Goal: Share content: Share content

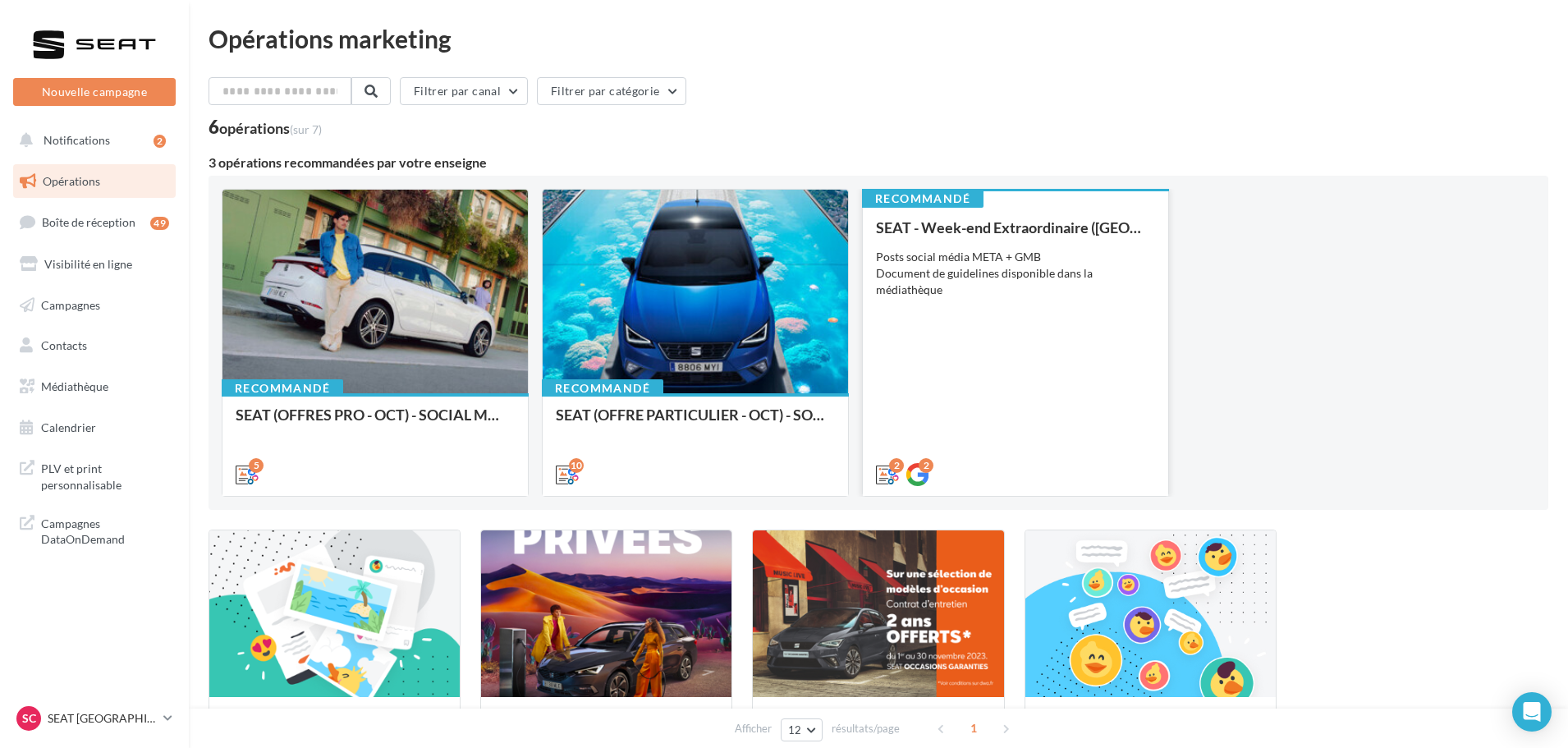
click at [961, 314] on div "SEAT - Week-end Extraordinaire (JPO) - OCTOBRE Posts social média META + GMB Do…" at bounding box center [1015, 349] width 279 height 262
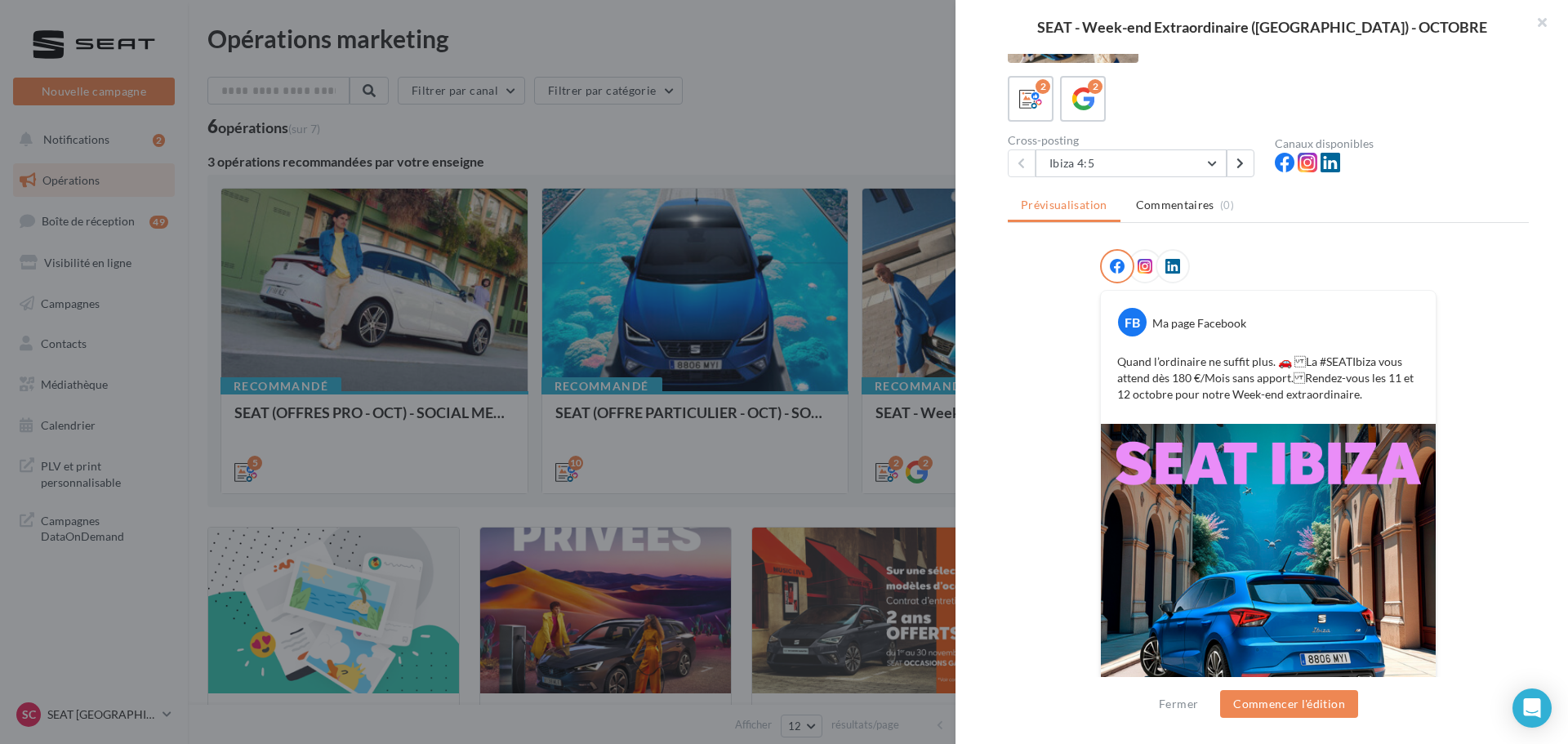
scroll to position [248, 0]
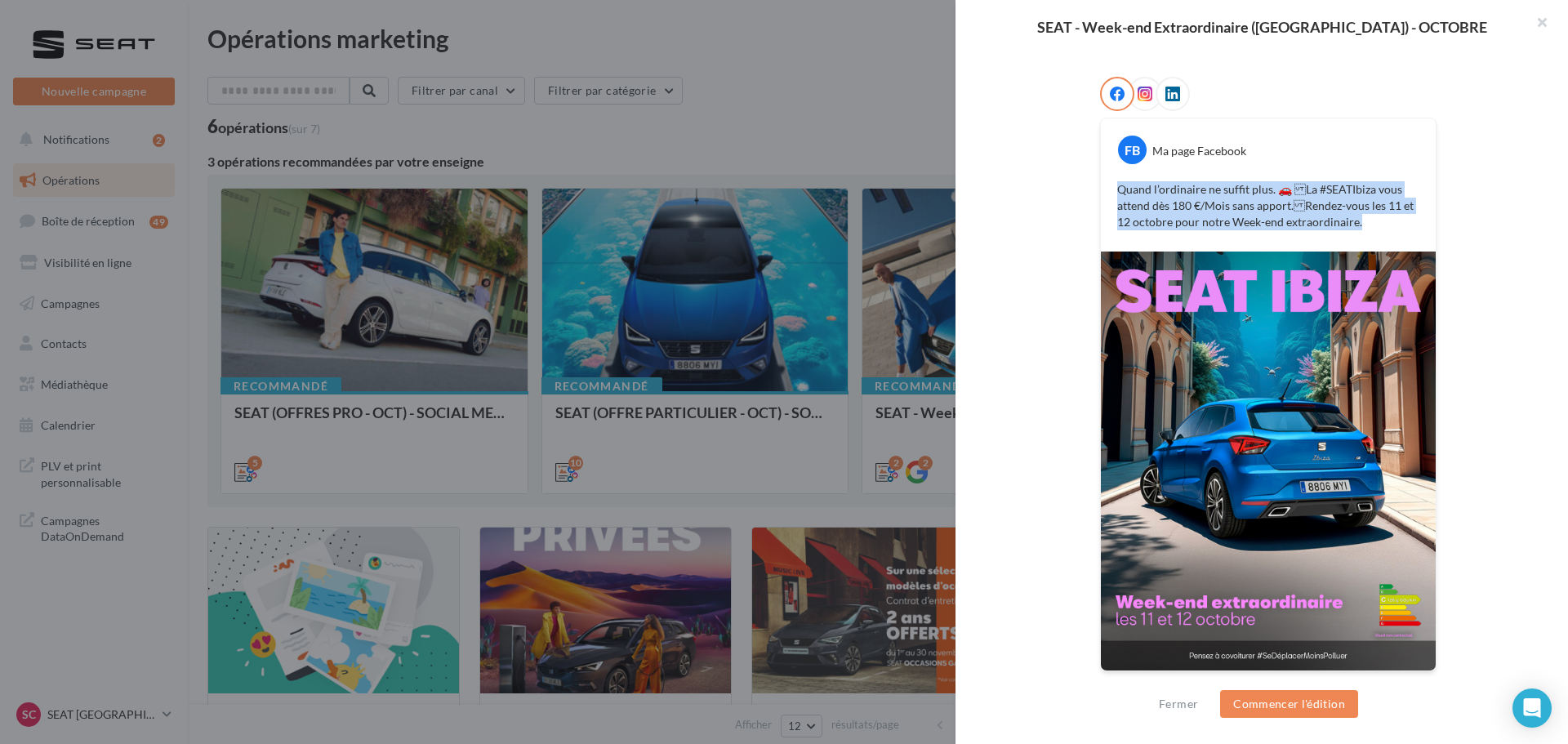
drag, startPoint x: 1369, startPoint y: 221, endPoint x: 1108, endPoint y: 192, distance: 262.6
click at [1108, 192] on div "Quand l’ordinaire ne suffit plus. 🚗 La #SEATIbiza vous attend dès 180 €/Mois s…" at bounding box center [1267, 206] width 326 height 57
click at [1498, 238] on div "FB Ma page Facebook Quand l’ordinaire ne suffit plus. 🚗 La #SEATIbiza vous att…" at bounding box center [1267, 384] width 521 height 615
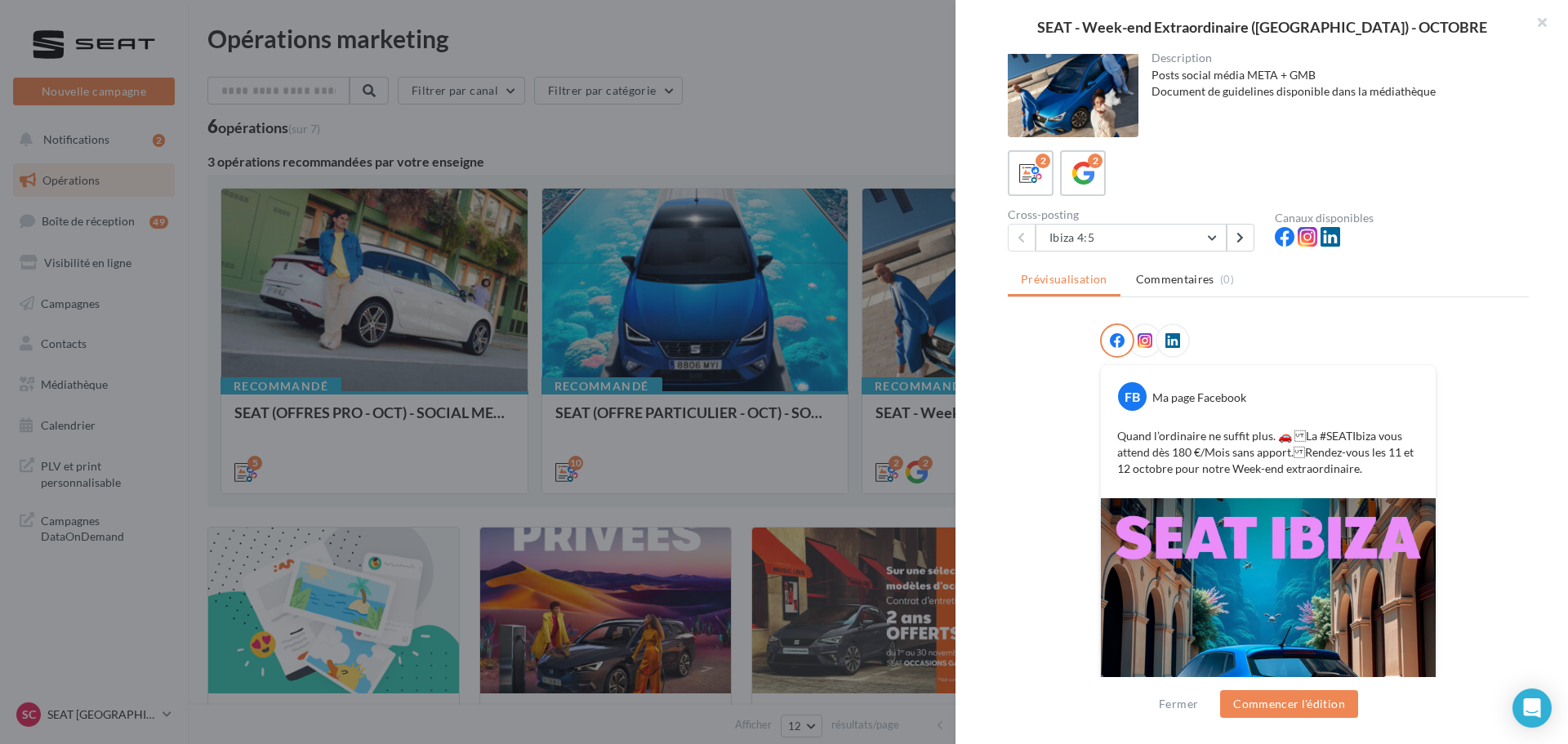
scroll to position [0, 0]
click at [1091, 179] on icon at bounding box center [1084, 176] width 24 height 24
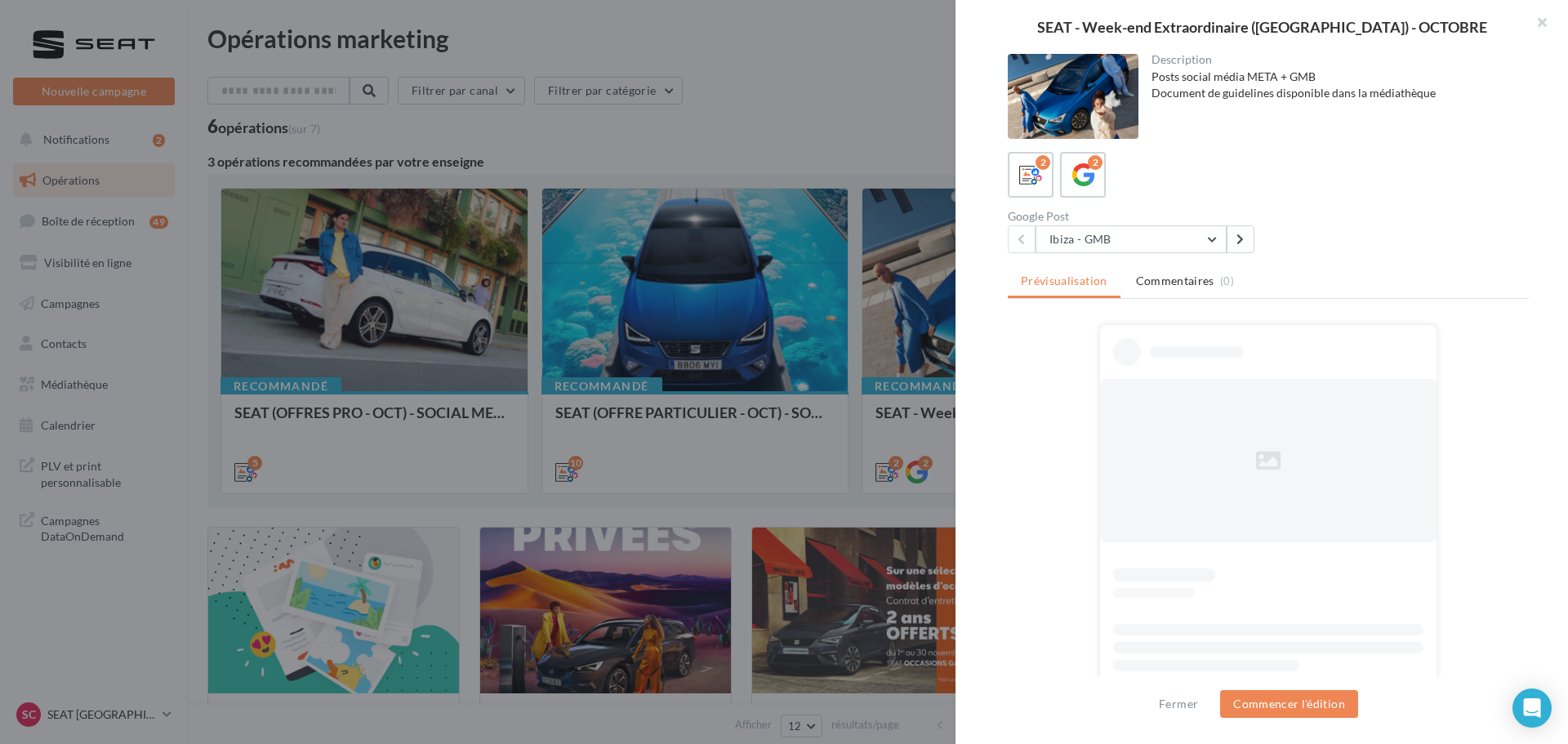
click at [1110, 253] on div "Description Posts social média META + GMB Document de guidelines disponible dan…" at bounding box center [1268, 373] width 626 height 638
click at [1127, 246] on button "Ibiza - GMB" at bounding box center [1131, 239] width 191 height 28
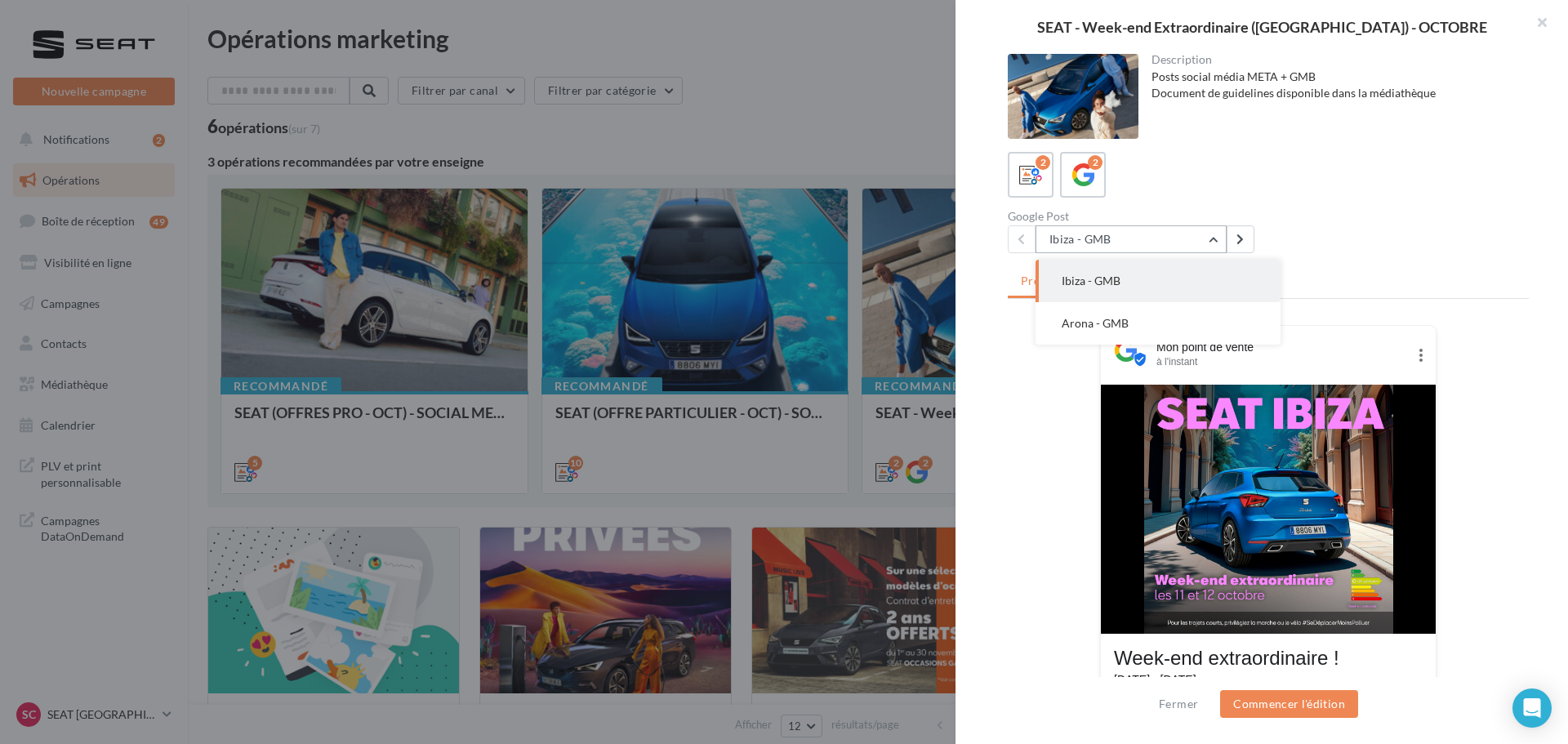
click at [1127, 246] on button "Ibiza - GMB" at bounding box center [1131, 239] width 191 height 28
click at [1030, 168] on icon at bounding box center [1031, 176] width 24 height 24
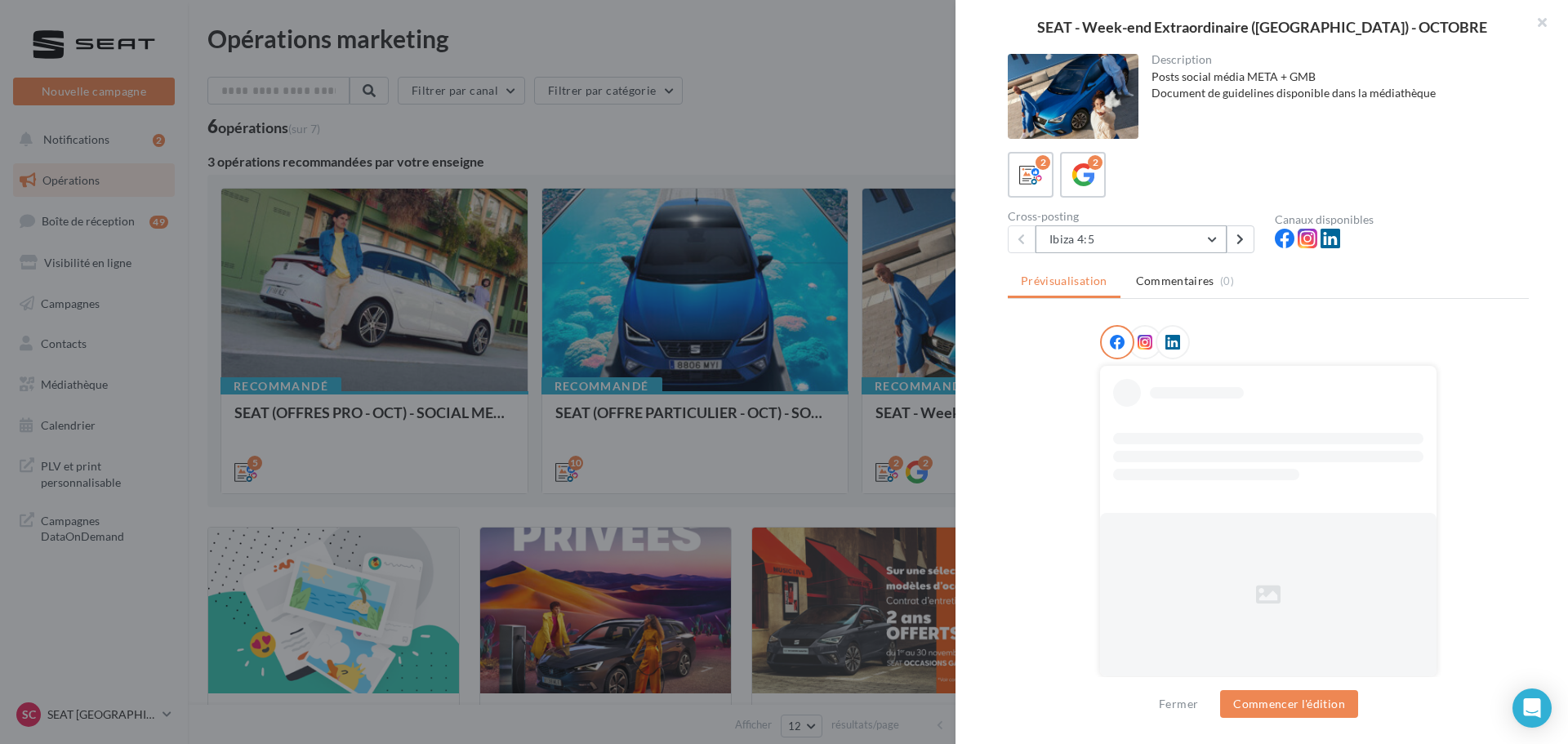
click at [1153, 238] on button "Ibiza 4:5" at bounding box center [1131, 239] width 191 height 28
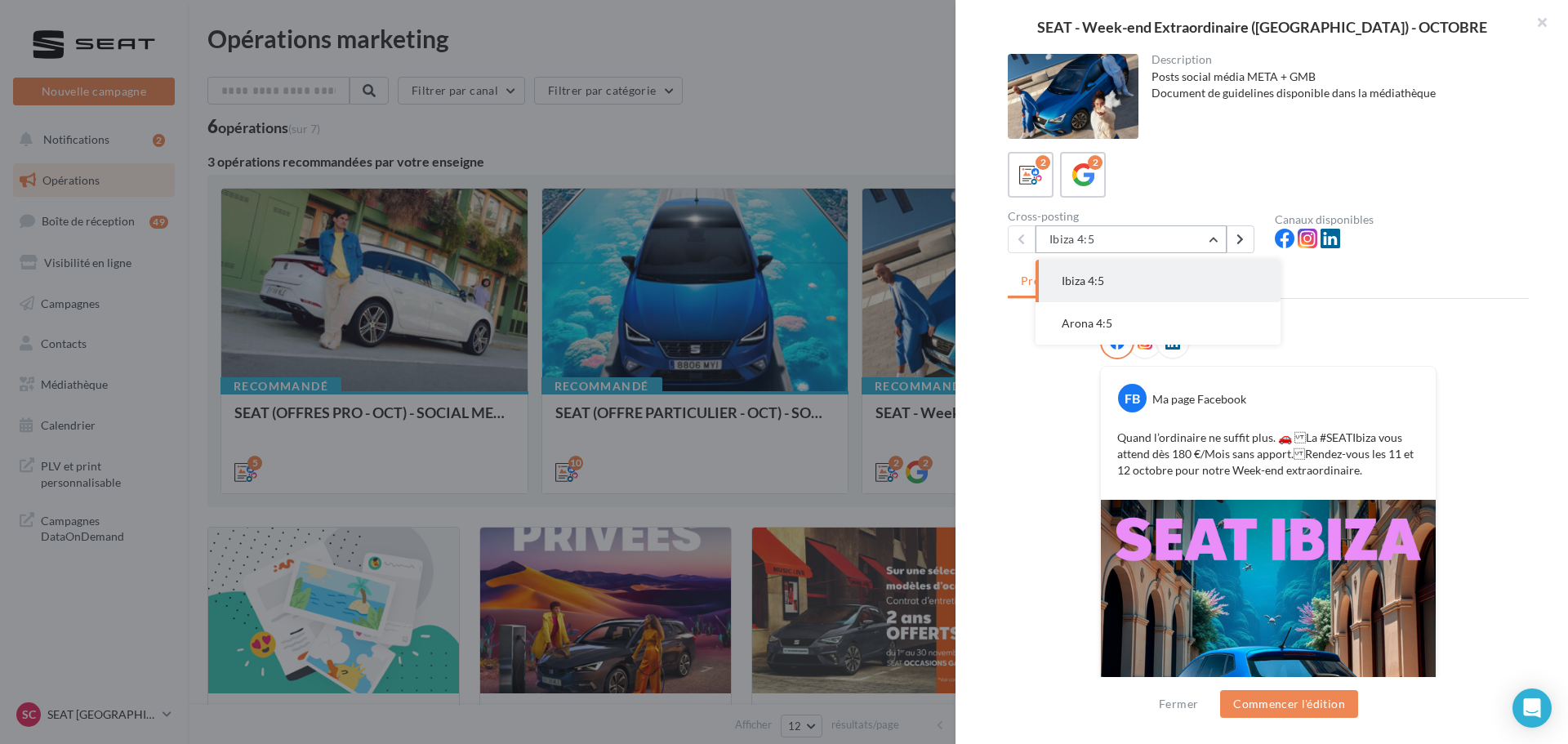
scroll to position [82, 0]
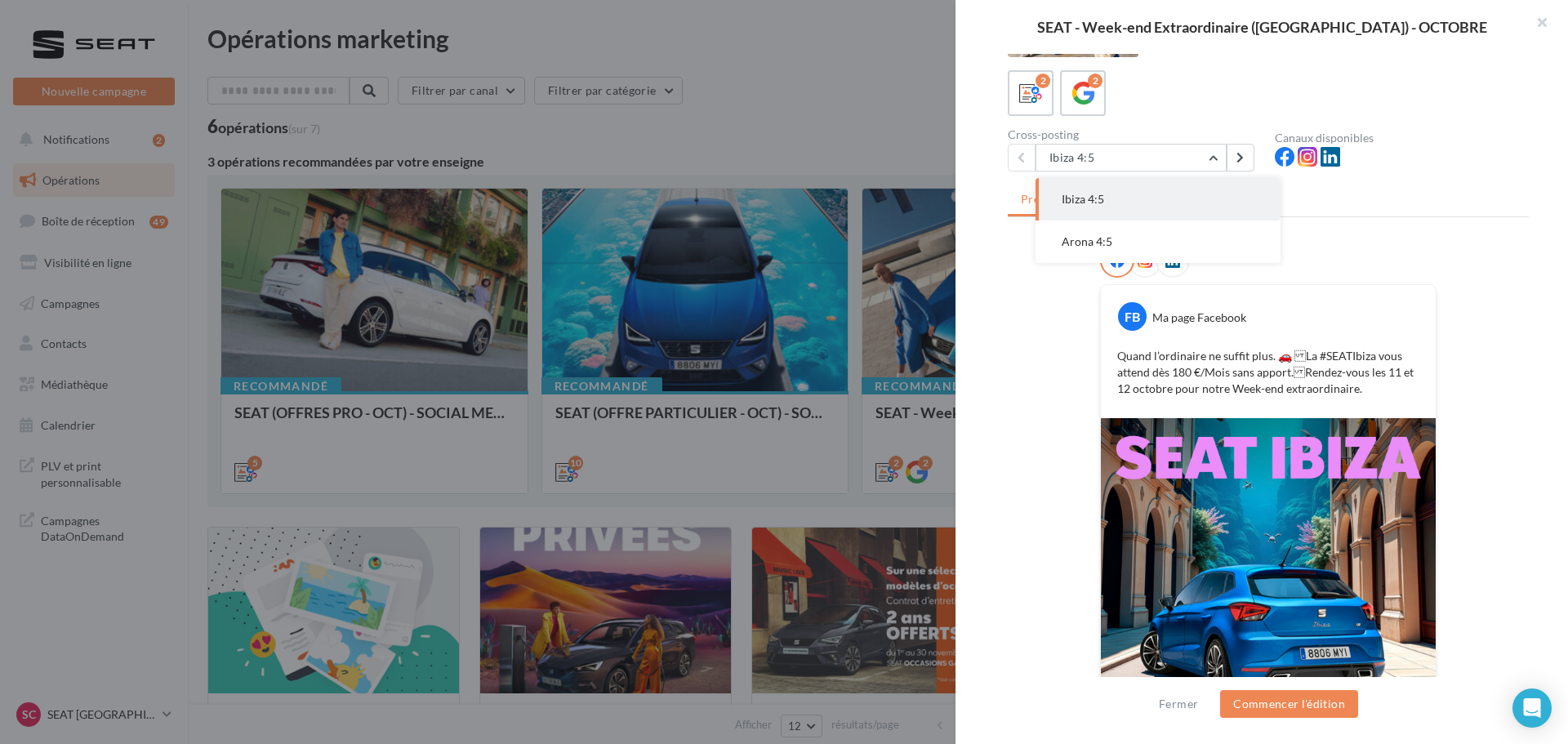
click at [1451, 311] on div "FB Ma page Facebook Quand l’ordinaire ne suffit plus. 🚗 La #SEATIbiza vous att…" at bounding box center [1267, 551] width 521 height 615
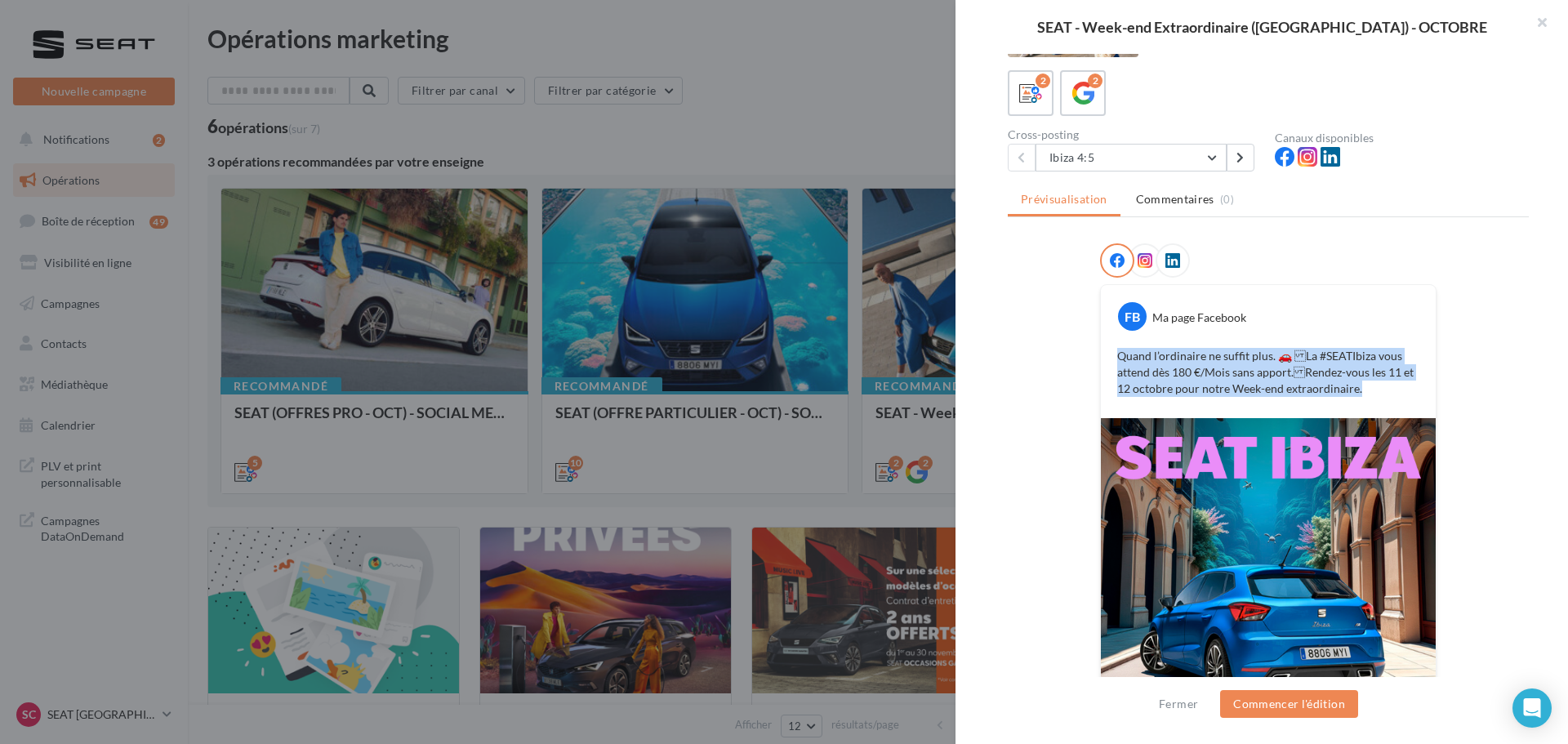
drag, startPoint x: 1368, startPoint y: 386, endPoint x: 1109, endPoint y: 349, distance: 261.6
click at [1109, 349] on div "Quand l’ordinaire ne suffit plus. 🚗 La #SEATIbiza vous attend dès 180 €/Mois s…" at bounding box center [1267, 372] width 326 height 57
copy p "Quand l’ordinaire ne suffit plus. 🚗 La #SEATIbiza vous attend dès 180 €/Mois s…"
